Goal: Transaction & Acquisition: Obtain resource

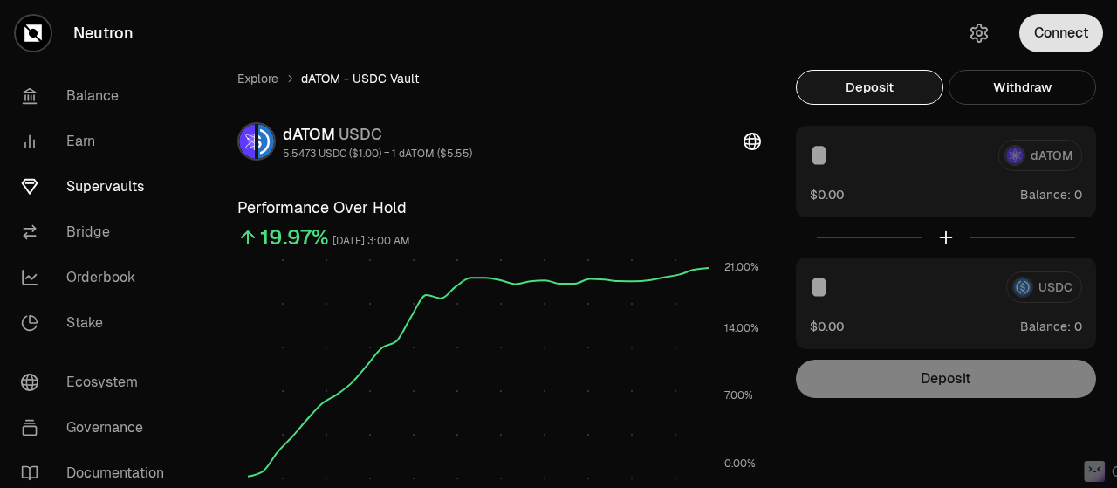
click at [1063, 32] on button "Connect" at bounding box center [1061, 33] width 84 height 38
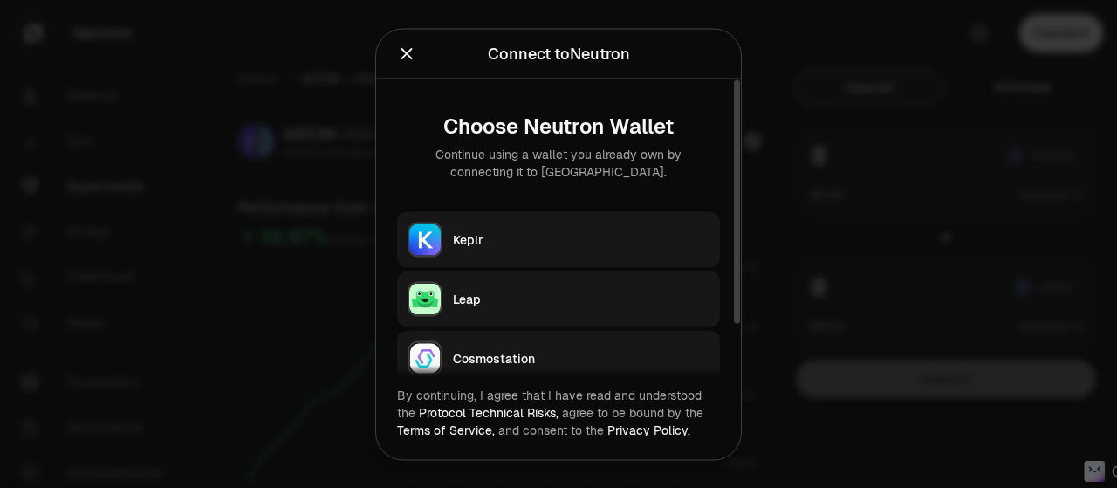
click at [483, 233] on div "Keplr" at bounding box center [581, 238] width 256 height 17
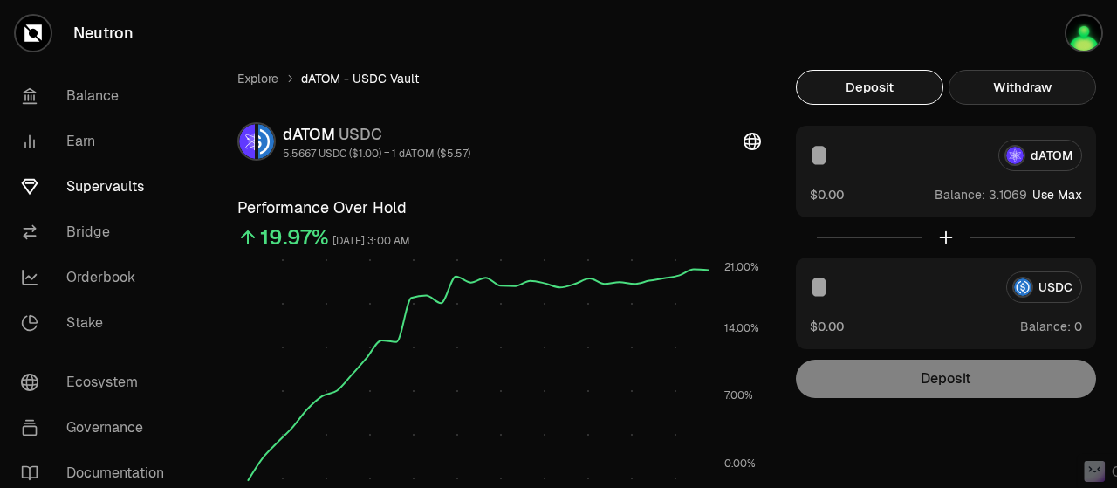
click at [1009, 89] on button "Withdraw" at bounding box center [1021, 87] width 147 height 35
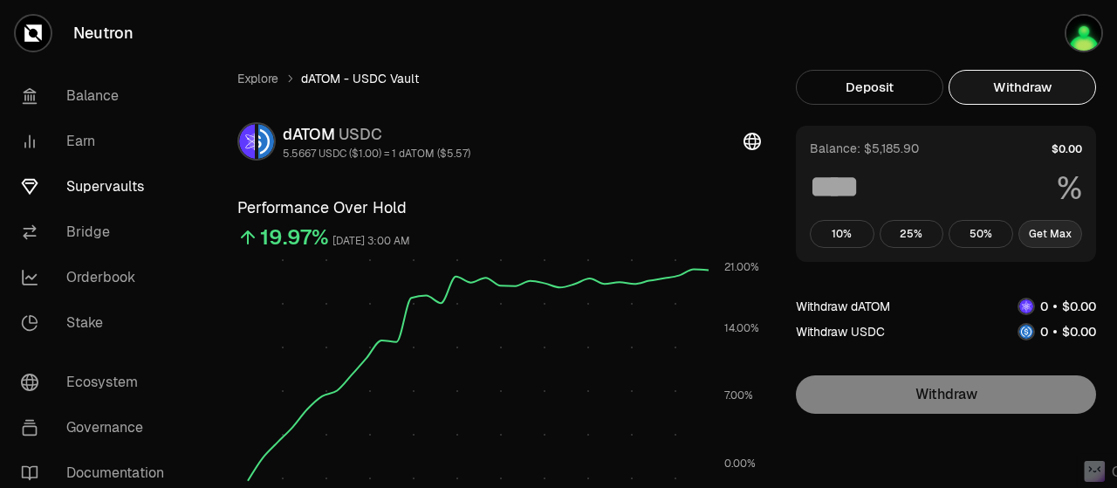
click at [1062, 229] on button "Get Max" at bounding box center [1050, 234] width 65 height 28
type input "***"
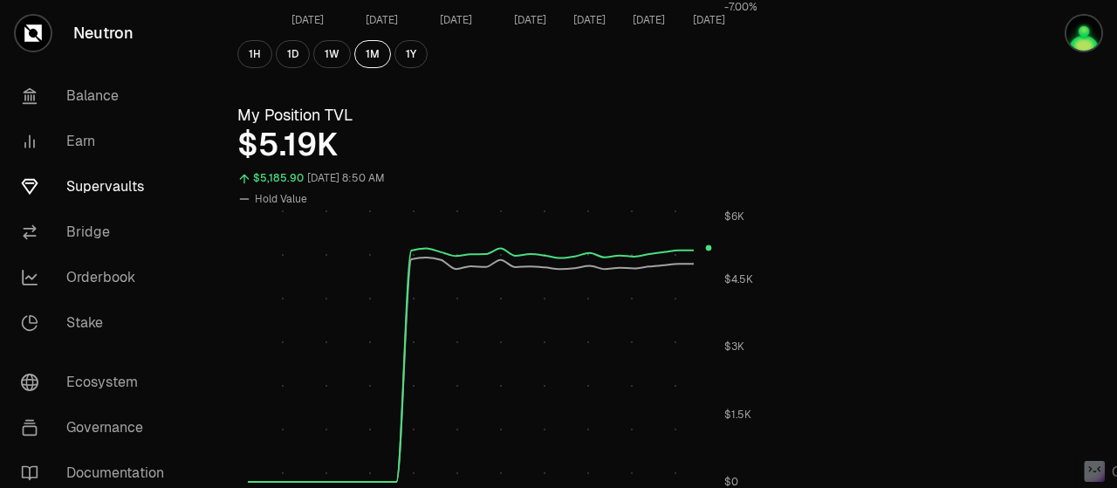
scroll to position [785, 0]
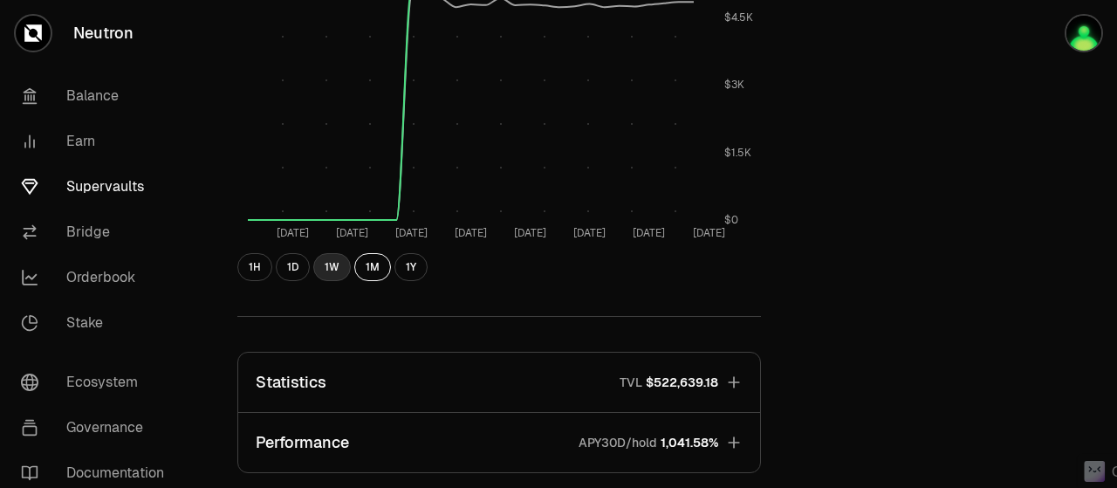
click at [325, 257] on button "1W" at bounding box center [332, 267] width 38 height 28
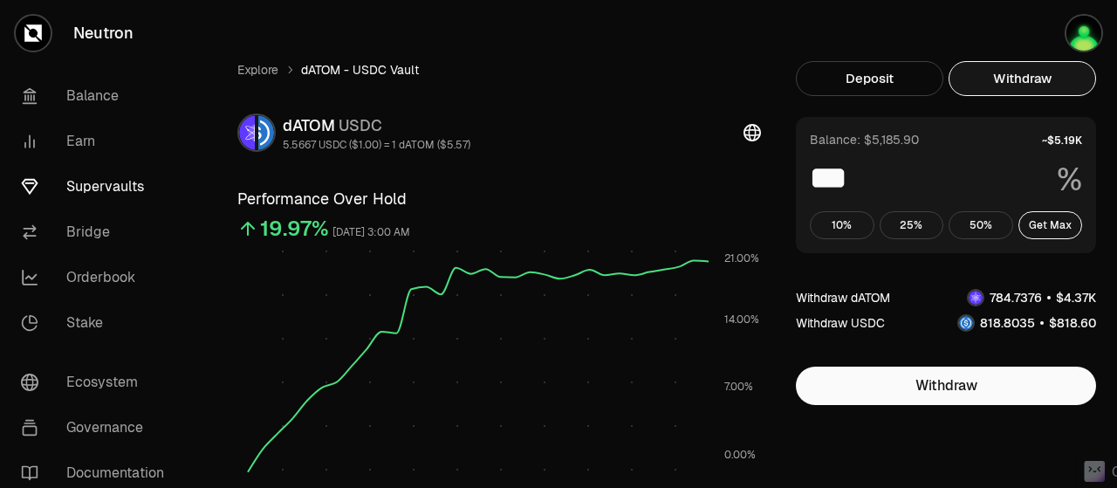
scroll to position [0, 0]
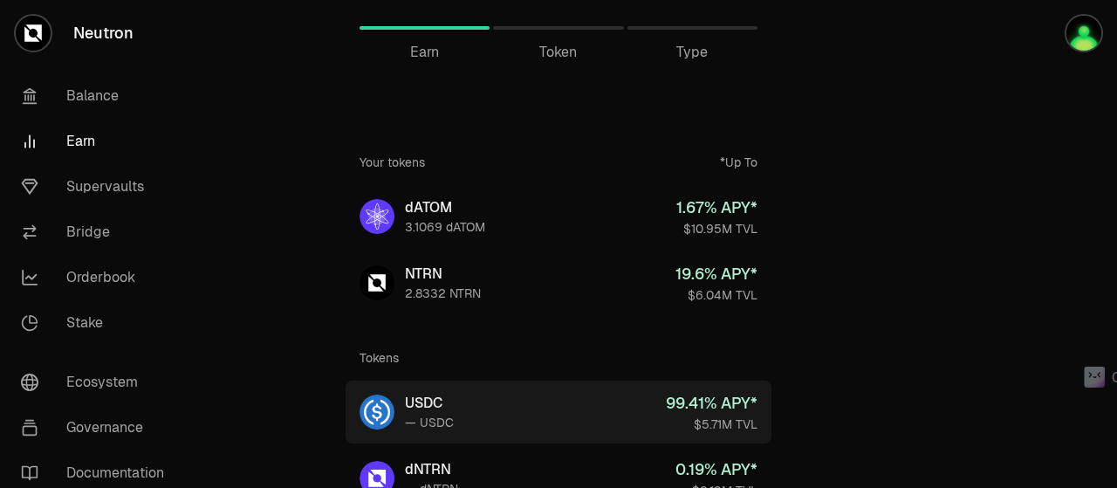
click at [644, 400] on link "USDC — USDC 99.41 % APY* $5.71M TVL" at bounding box center [558, 411] width 426 height 63
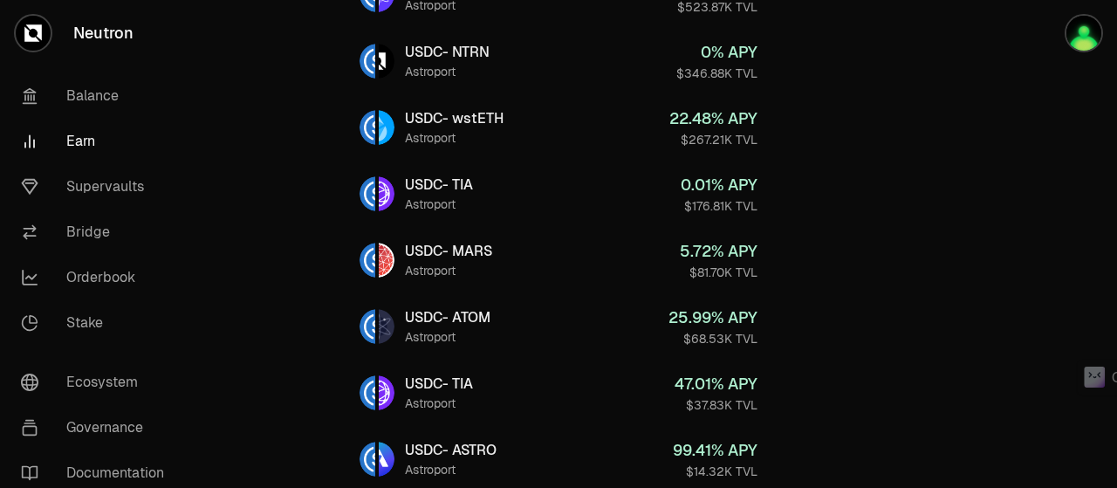
scroll to position [785, 0]
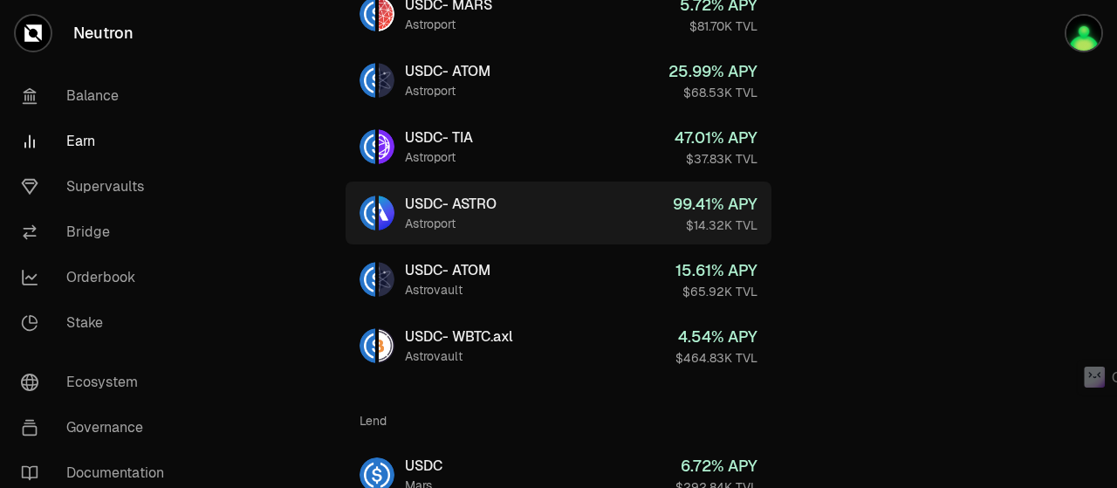
click at [582, 204] on link "USDC - ASTRO Astroport 99.41 % APY $14.32K TVL" at bounding box center [558, 212] width 426 height 63
